Goal: Information Seeking & Learning: Learn about a topic

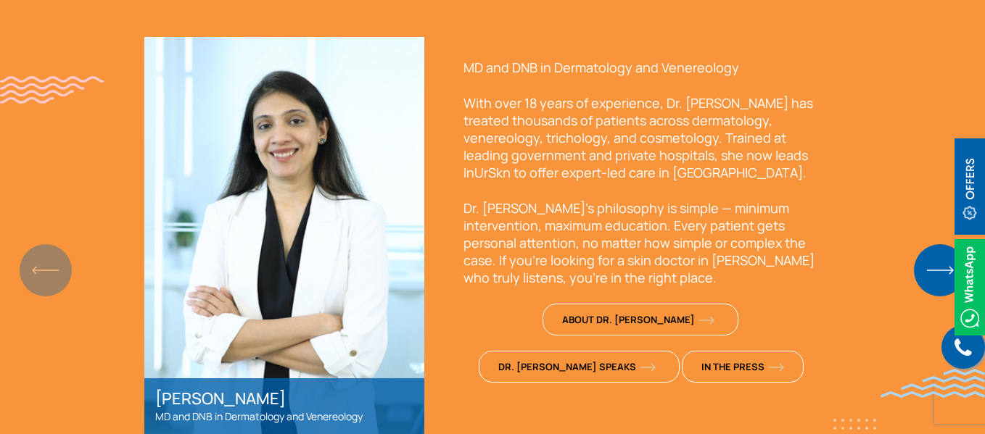
scroll to position [1209, 0]
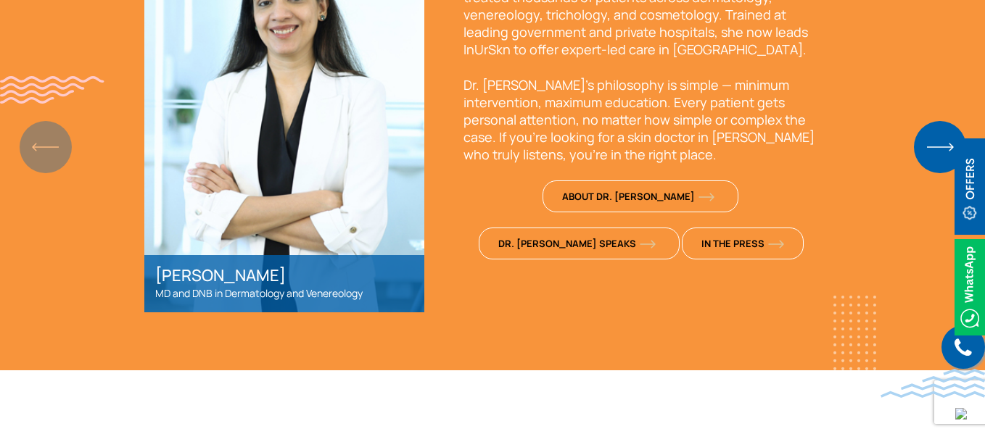
click at [938, 152] on img "Next slide" at bounding box center [940, 147] width 52 height 52
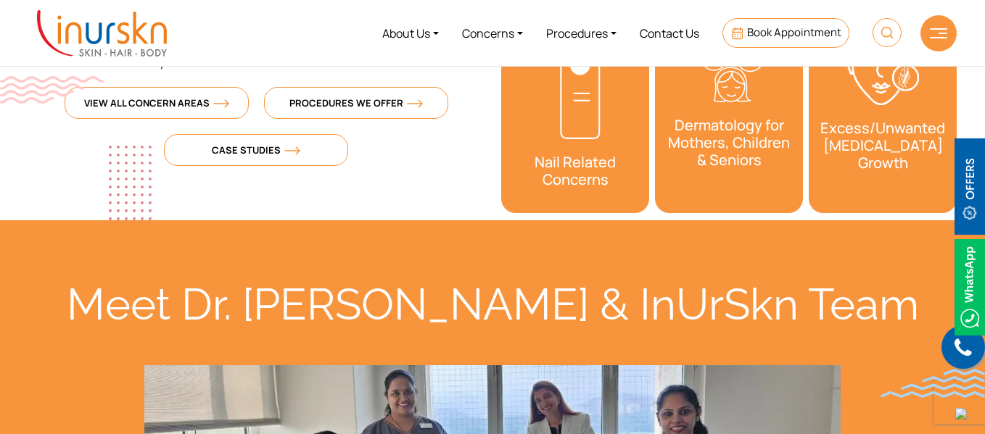
scroll to position [725, 0]
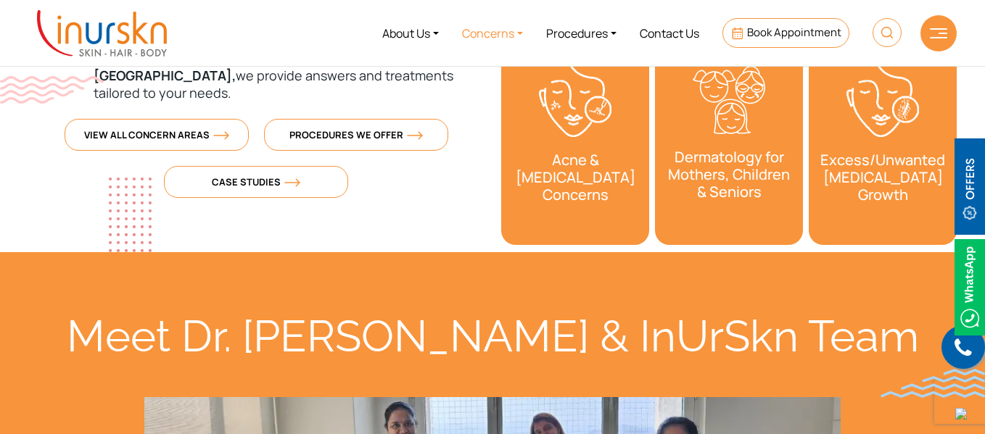
click at [477, 31] on link "Concerns" at bounding box center [492, 33] width 84 height 54
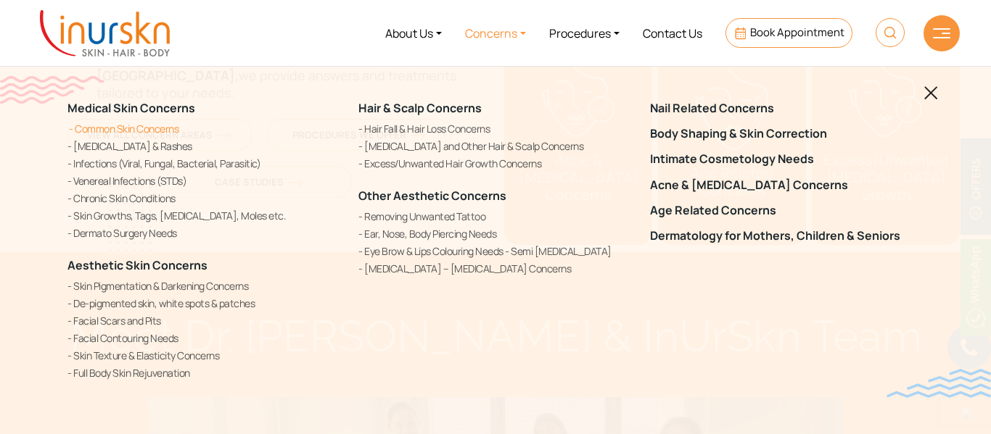
click at [125, 133] on link "Common Skin Concerns" at bounding box center [203, 128] width 273 height 15
